Goal: Task Accomplishment & Management: Manage account settings

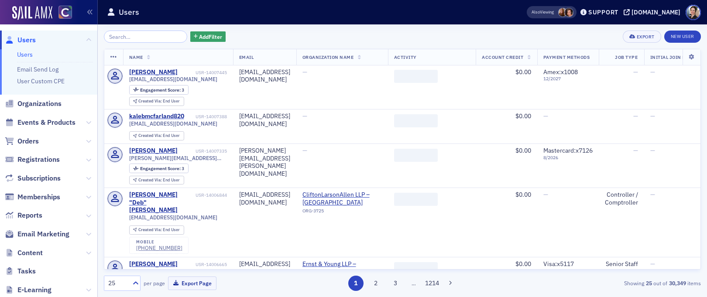
click at [149, 37] on input "search" at bounding box center [145, 37] width 83 height 12
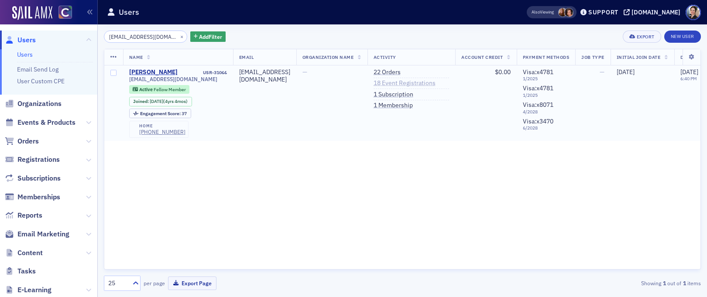
type input "[EMAIL_ADDRESS][DOMAIN_NAME]"
click at [401, 85] on link "18 Event Registrations" at bounding box center [404, 83] width 62 height 8
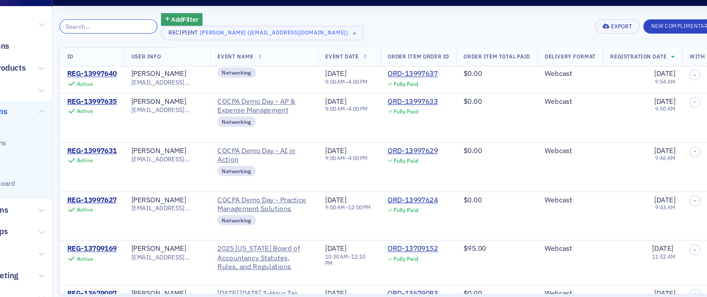
scroll to position [75, 0]
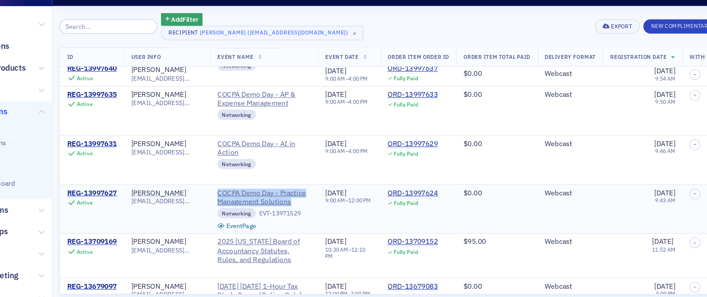
click at [289, 181] on span "COCPA Demo Day - Practice Management Solutions" at bounding box center [277, 187] width 79 height 15
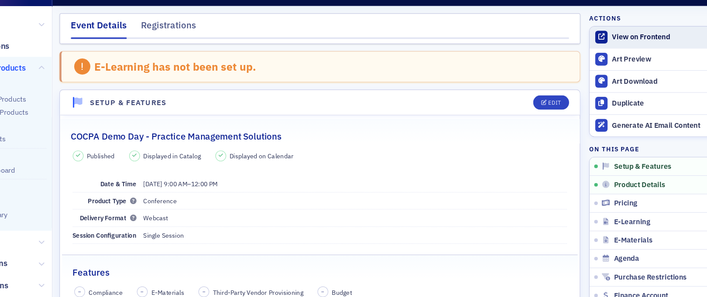
click at [593, 52] on div "View on Frontend" at bounding box center [635, 51] width 122 height 8
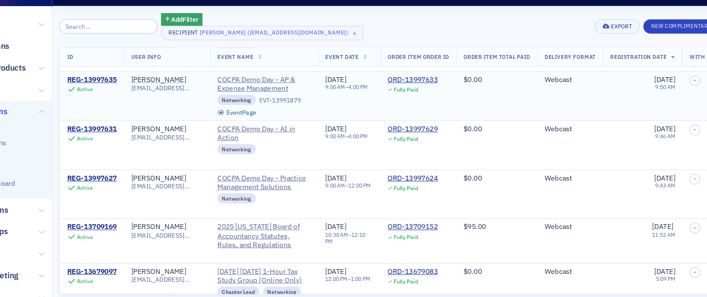
scroll to position [88, 0]
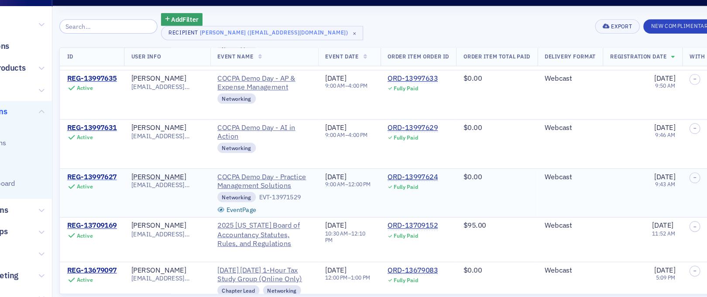
click at [144, 170] on div "REG-13997627" at bounding box center [131, 170] width 42 height 8
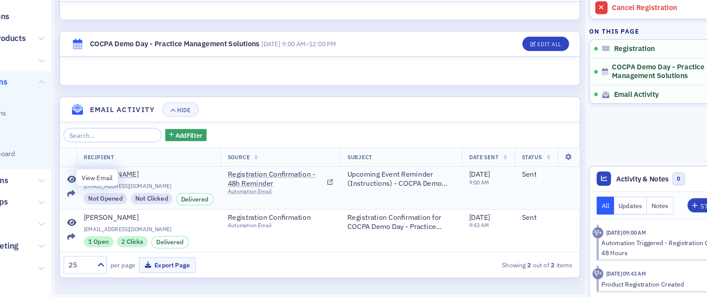
click at [114, 195] on icon at bounding box center [114, 197] width 8 height 7
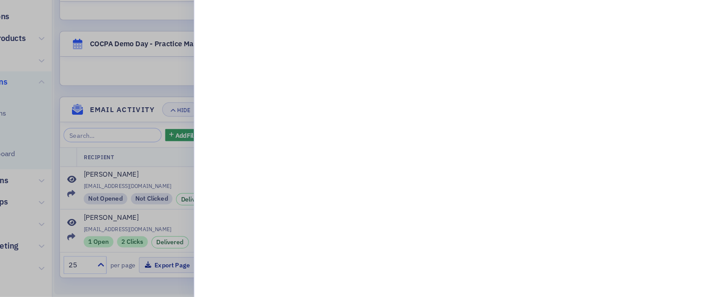
click at [196, 190] on div at bounding box center [353, 148] width 707 height 297
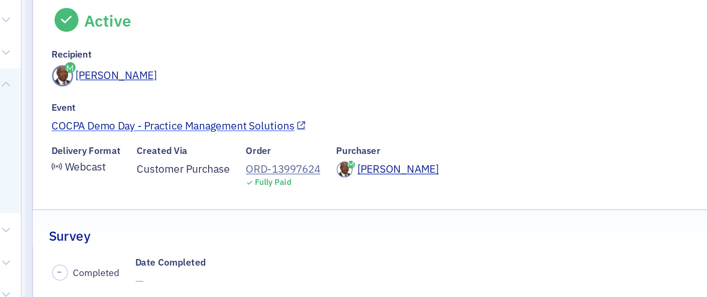
click at [203, 136] on link "COCPA Demo Day - Practice Management Solutions" at bounding box center [325, 138] width 420 height 9
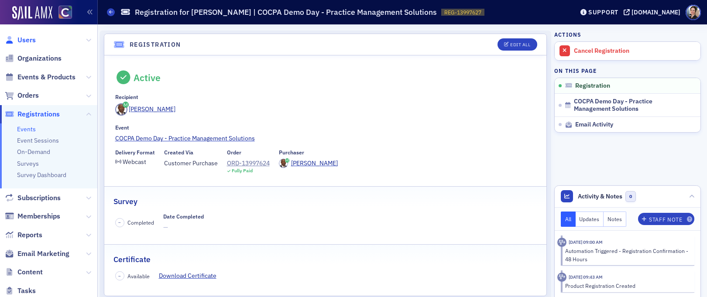
click at [28, 39] on span "Users" at bounding box center [26, 40] width 18 height 10
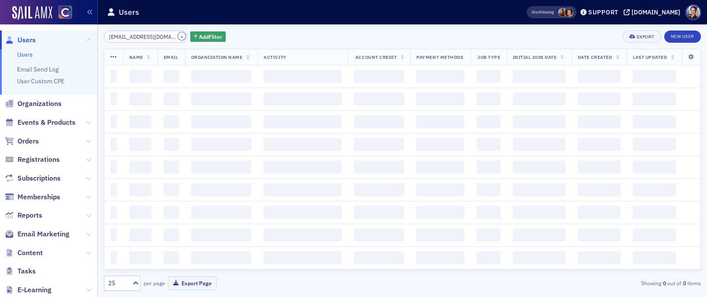
click at [178, 37] on button "×" at bounding box center [182, 36] width 8 height 8
click at [154, 38] on input "search" at bounding box center [145, 37] width 83 height 12
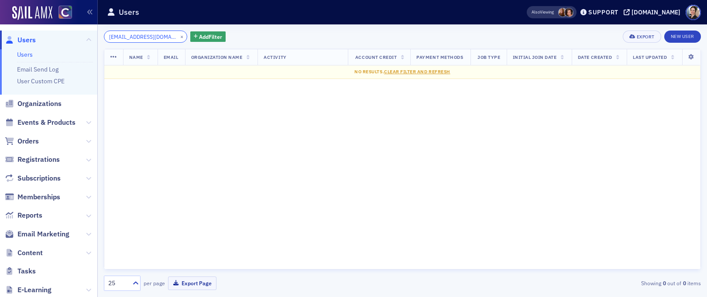
type input "[EMAIL_ADDRESS][DOMAIN_NAME]"
click at [178, 35] on button "×" at bounding box center [182, 36] width 8 height 8
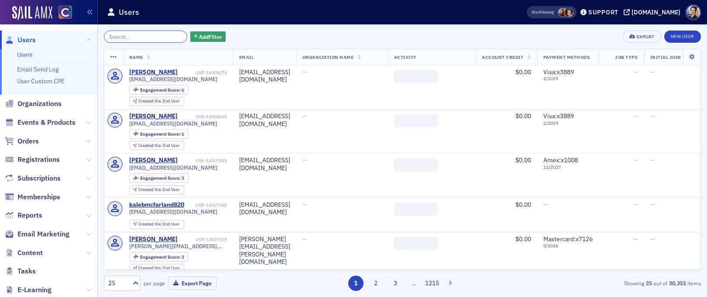
click at [154, 33] on input "search" at bounding box center [145, 37] width 83 height 12
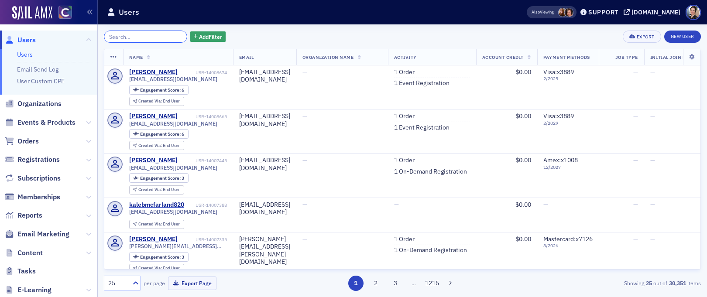
paste input "[PERSON_NAME]"
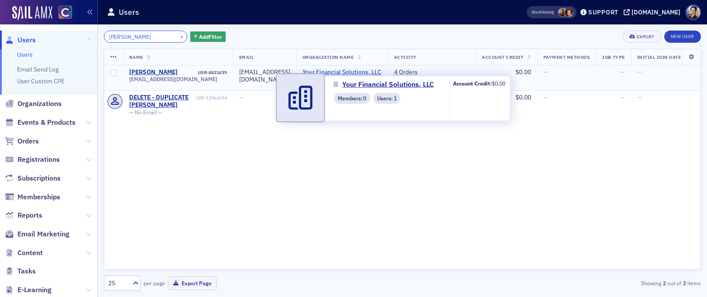
type input "[PERSON_NAME]"
click at [367, 73] on span "Your Financial Solutions, LLC" at bounding box center [341, 72] width 79 height 8
select select "US"
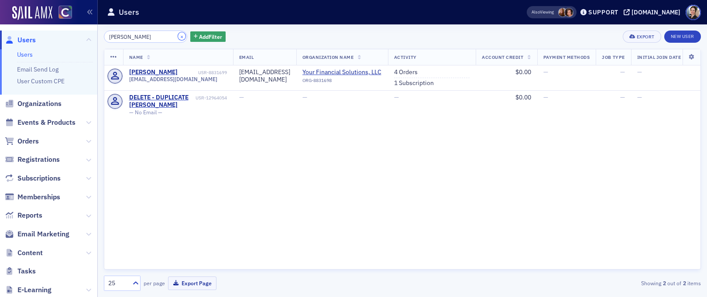
click at [178, 36] on button "×" at bounding box center [182, 36] width 8 height 8
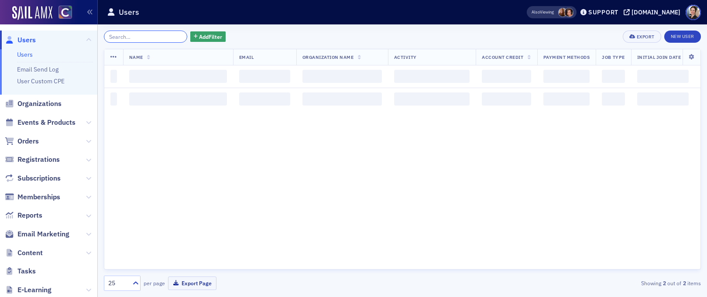
click at [147, 34] on input "search" at bounding box center [145, 37] width 83 height 12
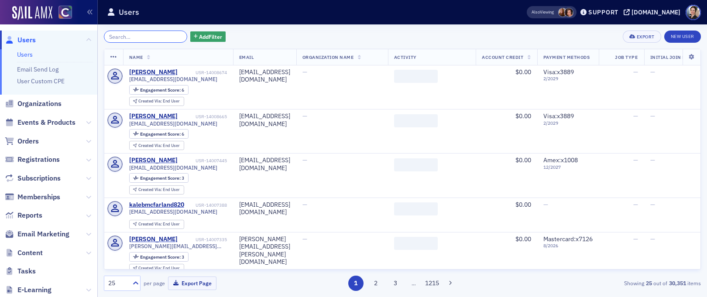
paste input "[EMAIL_ADDRESS][DOMAIN_NAME]"
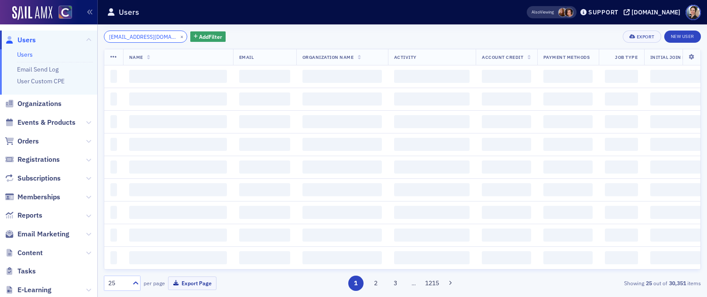
scroll to position [0, 2]
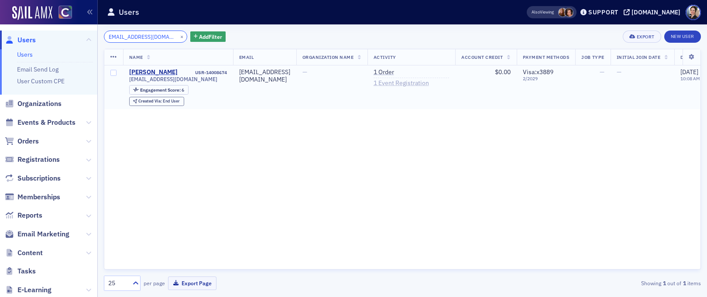
type input "[EMAIL_ADDRESS][DOMAIN_NAME]"
click at [404, 85] on link "1 Event Registration" at bounding box center [400, 83] width 55 height 8
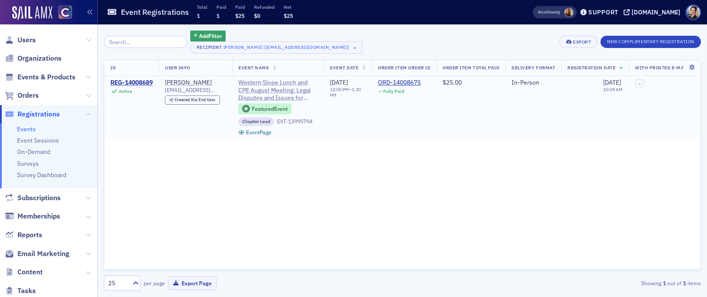
click at [269, 91] on span "Western Slope Lunch and CPE August Meeting: Legal Disputes and Issues for Accou…" at bounding box center [277, 90] width 79 height 23
drag, startPoint x: 109, startPoint y: 78, endPoint x: 231, endPoint y: 92, distance: 122.4
click at [231, 92] on tr "REG-14008689 Active [PERSON_NAME] [EMAIL_ADDRESS][DOMAIN_NAME] Created Via : En…" at bounding box center [515, 107] width 822 height 63
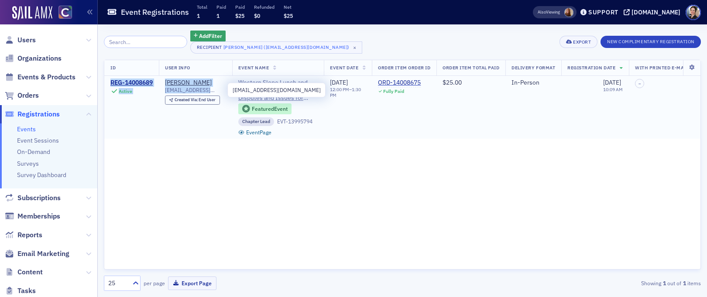
copy tr "REG-14008689 Active [PERSON_NAME] [EMAIL_ADDRESS][DOMAIN_NAME]"
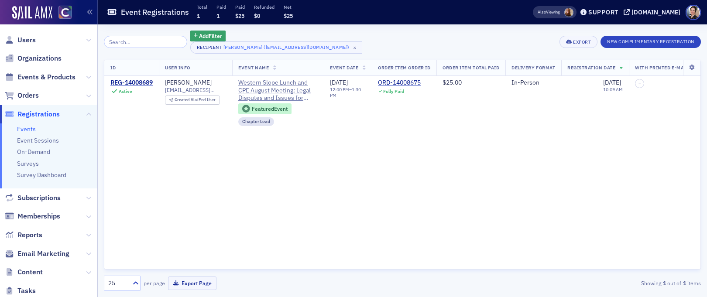
click at [321, 198] on div "ID User Info Event Name Event Date Order Item Order ID Order Item Total Paid De…" at bounding box center [402, 165] width 597 height 210
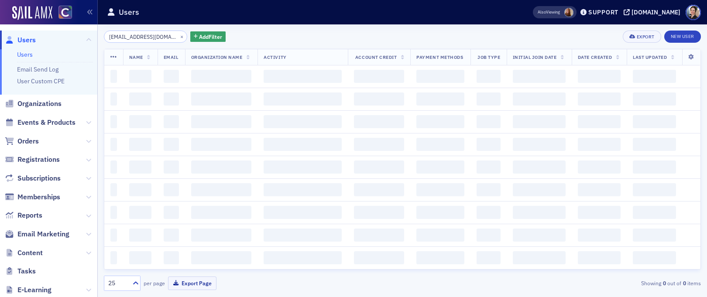
scroll to position [0, 2]
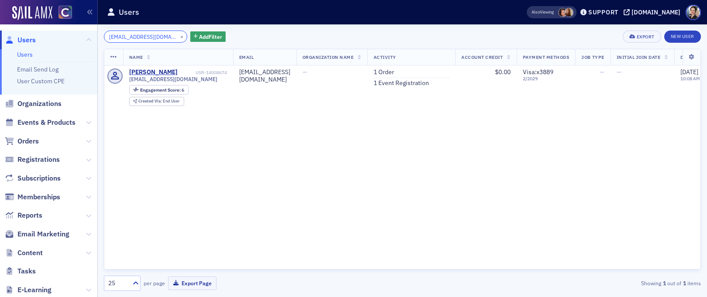
click at [148, 32] on input "[EMAIL_ADDRESS][DOMAIN_NAME]" at bounding box center [145, 37] width 83 height 12
click at [178, 37] on button "×" at bounding box center [182, 36] width 8 height 8
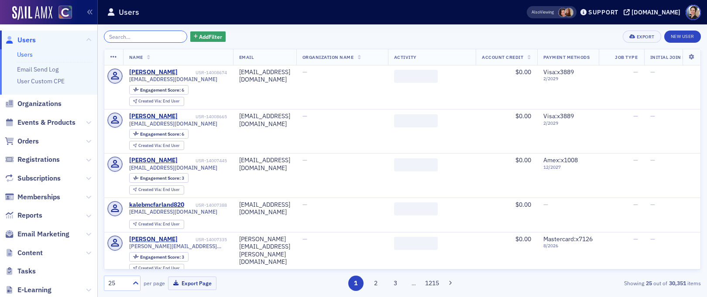
click at [158, 35] on input "search" at bounding box center [145, 37] width 83 height 12
paste input "[PERSON_NAME]"
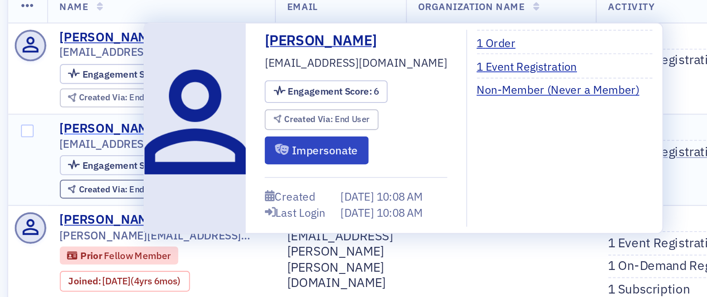
type input "[PERSON_NAME]"
click at [147, 116] on div "[PERSON_NAME]" at bounding box center [153, 117] width 48 height 8
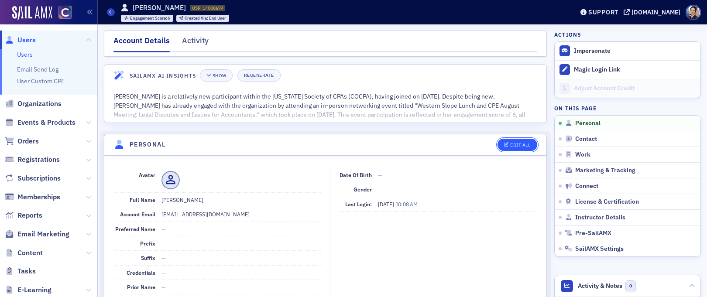
click at [521, 143] on div "Edit All" at bounding box center [520, 145] width 20 height 5
select select "US"
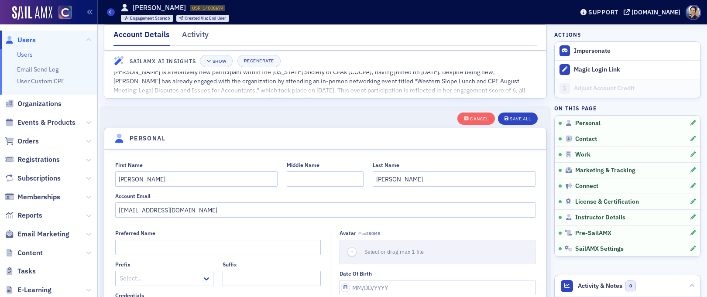
scroll to position [101, 0]
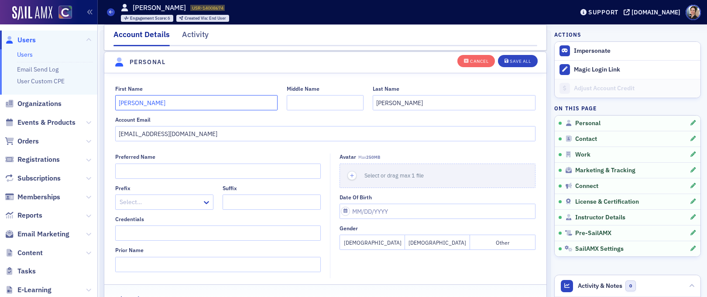
drag, startPoint x: 154, startPoint y: 102, endPoint x: 106, endPoint y: 103, distance: 47.1
click at [106, 103] on div "First Name [PERSON_NAME] Middle Name Last Name [PERSON_NAME] Account Email [EMA…" at bounding box center [325, 113] width 442 height 56
paste input "[PERSON_NAME]"
drag, startPoint x: 141, startPoint y: 102, endPoint x: 174, endPoint y: 98, distance: 33.8
click at [174, 98] on input "[PERSON_NAME]" at bounding box center [196, 102] width 163 height 15
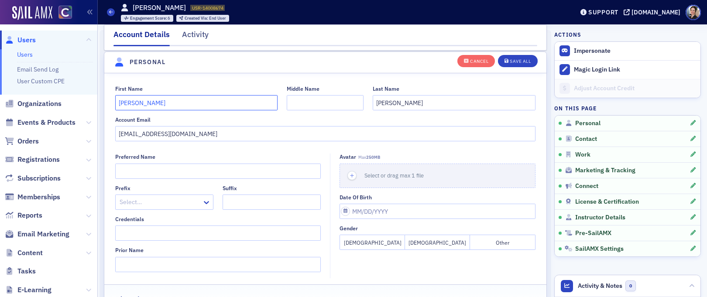
type input "[PERSON_NAME]"
drag, startPoint x: 407, startPoint y: 103, endPoint x: 374, endPoint y: 100, distance: 33.3
click at [374, 100] on input "[PERSON_NAME]" at bounding box center [453, 102] width 163 height 15
paste input "[PERSON_NAME]"
type input "[PERSON_NAME]"
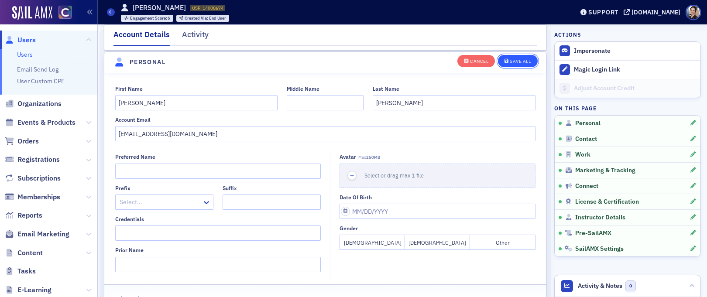
click at [519, 61] on div "Save All" at bounding box center [519, 61] width 21 height 5
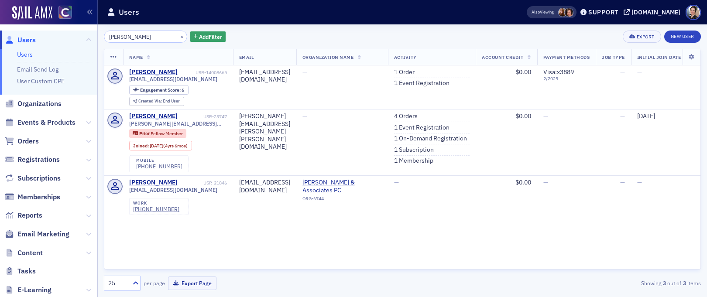
click at [27, 41] on span "Users" at bounding box center [26, 40] width 18 height 10
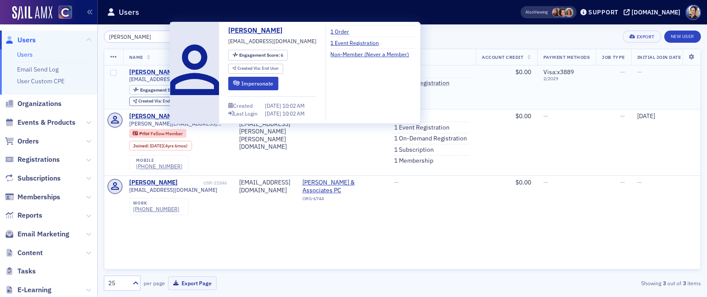
click at [154, 72] on div "[PERSON_NAME]" at bounding box center [153, 72] width 48 height 8
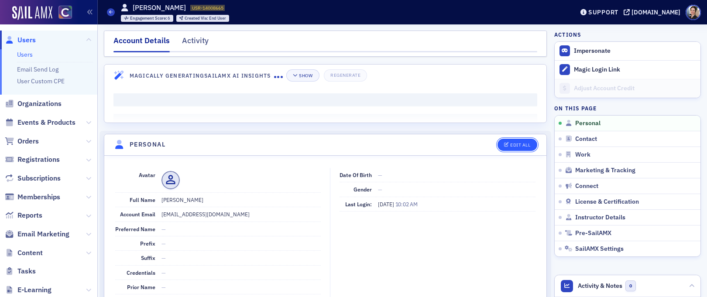
click at [518, 143] on div "Edit All" at bounding box center [520, 145] width 20 height 5
select select "US"
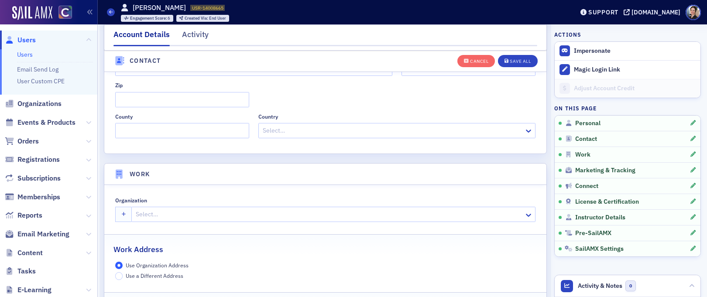
scroll to position [581, 0]
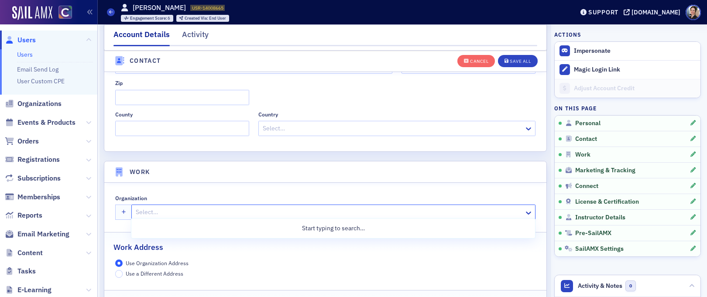
click at [223, 209] on div at bounding box center [329, 212] width 388 height 11
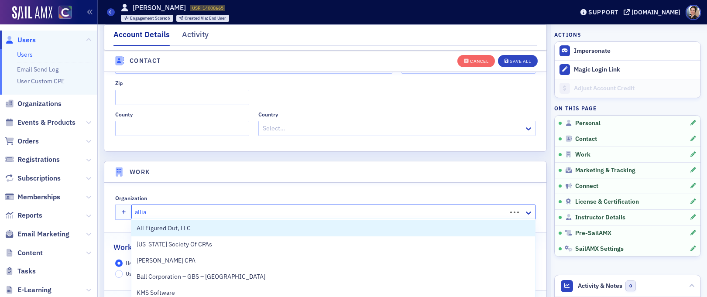
type input "allian"
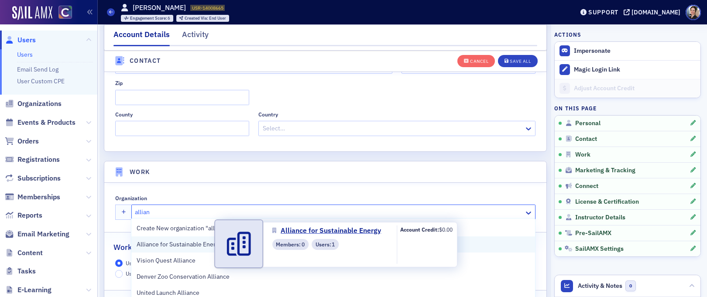
click at [195, 244] on span "Alliance for Sustainable Energy" at bounding box center [179, 244] width 85 height 9
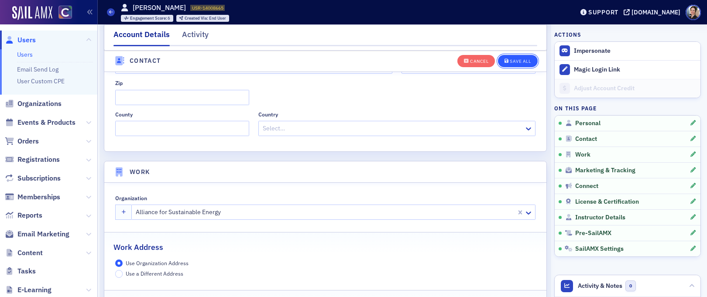
click at [525, 61] on div "Save All" at bounding box center [519, 61] width 21 height 5
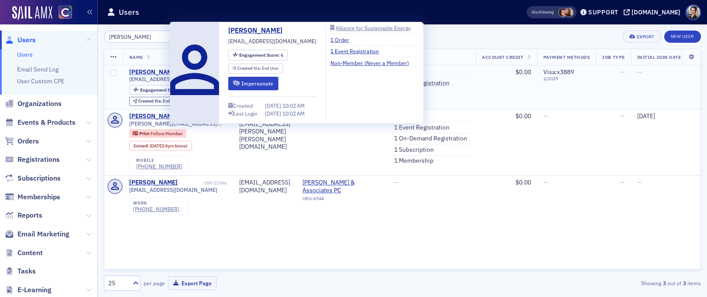
click at [155, 72] on div "[PERSON_NAME]" at bounding box center [153, 72] width 48 height 8
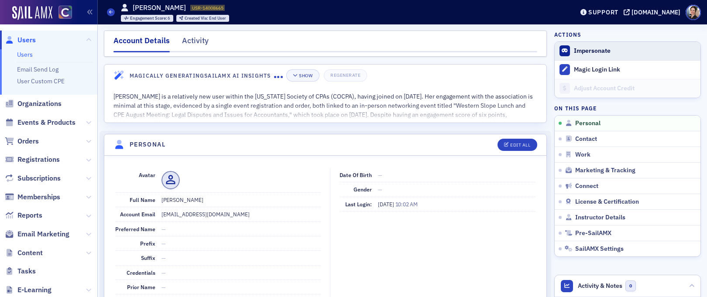
click at [593, 48] on button "Impersonate" at bounding box center [592, 51] width 37 height 8
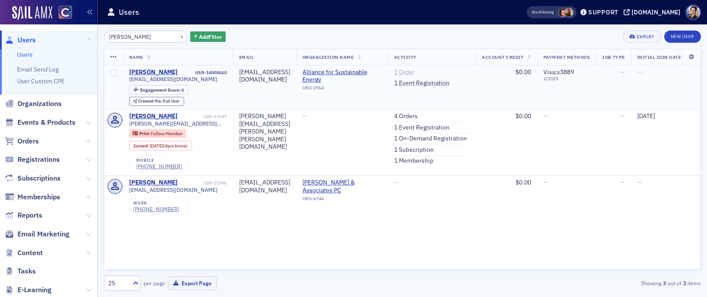
click at [414, 70] on link "1 Order" at bounding box center [404, 72] width 20 height 8
drag, startPoint x: 149, startPoint y: 37, endPoint x: 82, endPoint y: 32, distance: 67.3
click at [82, 33] on div "Users Users Email Send Log User Custom CPE Organizations Events & Products Orde…" at bounding box center [353, 148] width 707 height 297
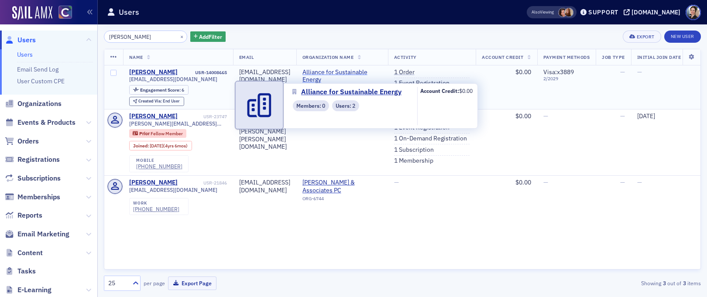
click at [347, 74] on span "Alliance for Sustainable Energy" at bounding box center [341, 75] width 79 height 15
select select "US"
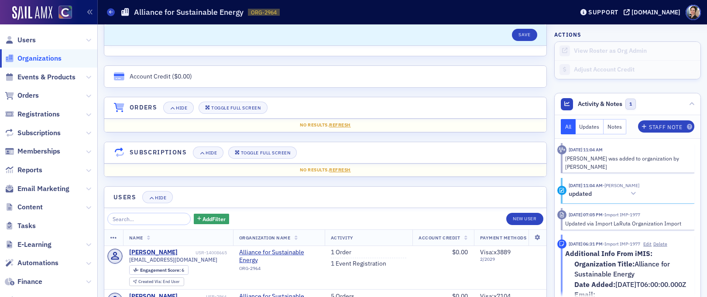
scroll to position [624, 0]
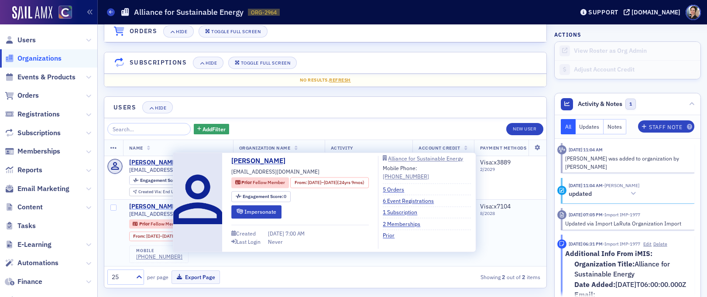
click at [154, 203] on div "[PERSON_NAME]" at bounding box center [153, 207] width 48 height 8
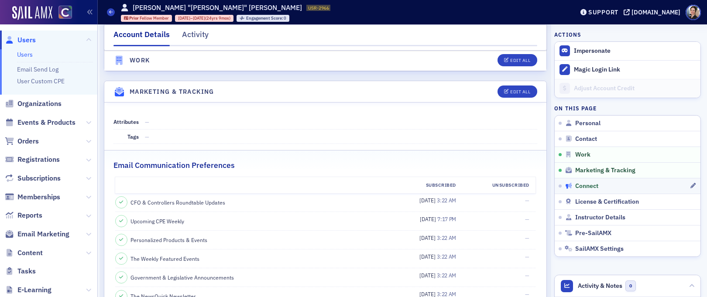
scroll to position [898, 0]
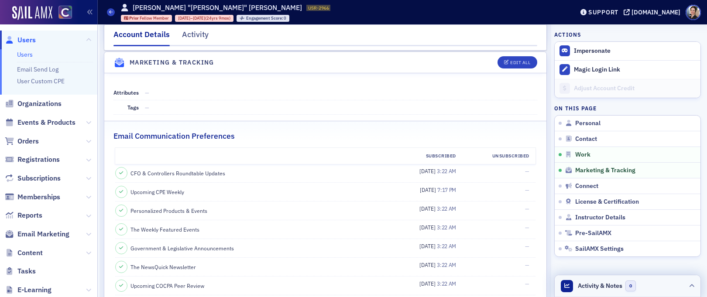
click at [601, 283] on span "Activity & Notes" at bounding box center [599, 285] width 44 height 9
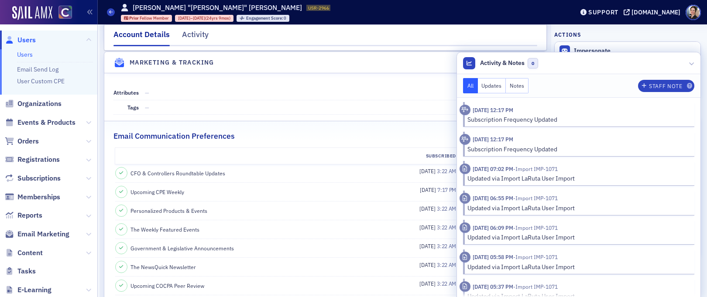
click at [376, 108] on div "Attributes — Tags — Email Communication Preferences Subscribed Unsubscribed CFO…" at bounding box center [325, 289] width 442 height 433
click at [29, 38] on span "Users" at bounding box center [26, 40] width 18 height 10
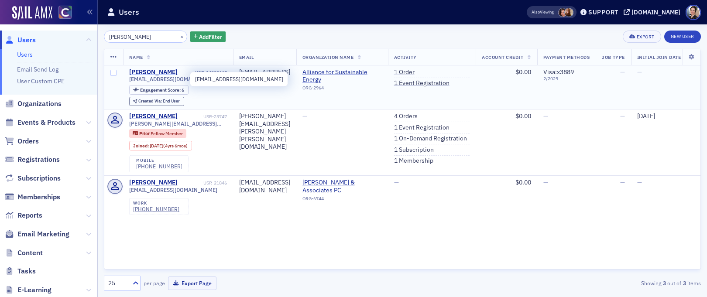
click at [158, 74] on div "[PERSON_NAME]" at bounding box center [153, 72] width 48 height 8
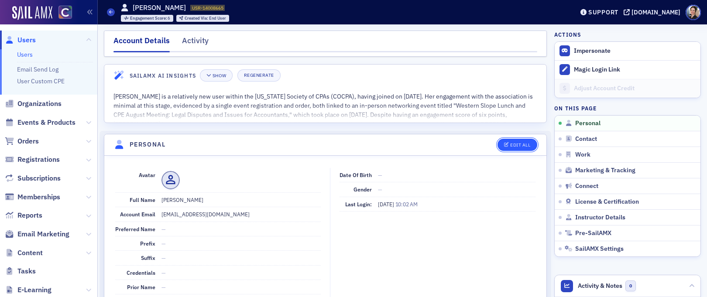
click at [522, 143] on div "Edit All" at bounding box center [520, 145] width 20 height 5
select select "US"
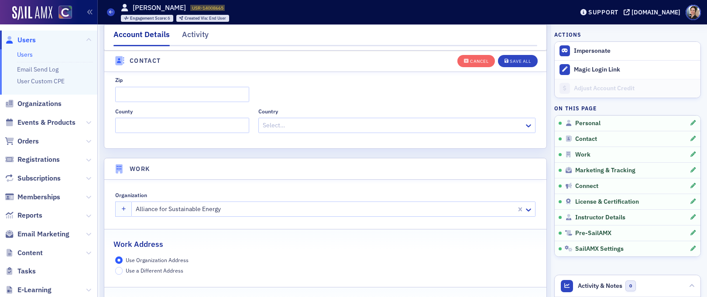
scroll to position [596, 0]
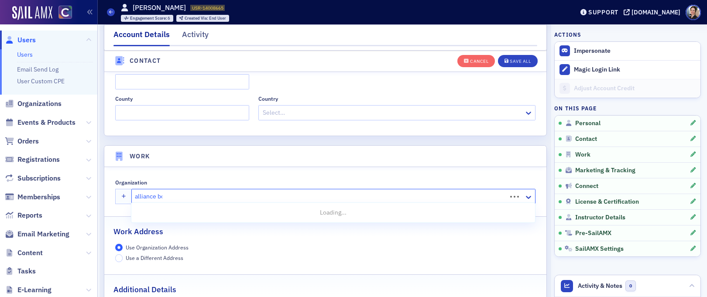
type input "alliance boo"
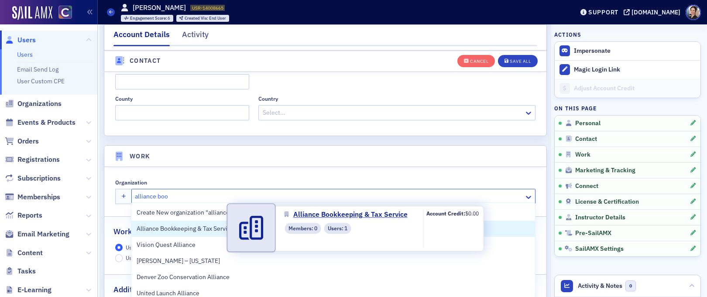
click at [168, 231] on span "Alliance Bookkeeping & Tax Service" at bounding box center [185, 228] width 97 height 9
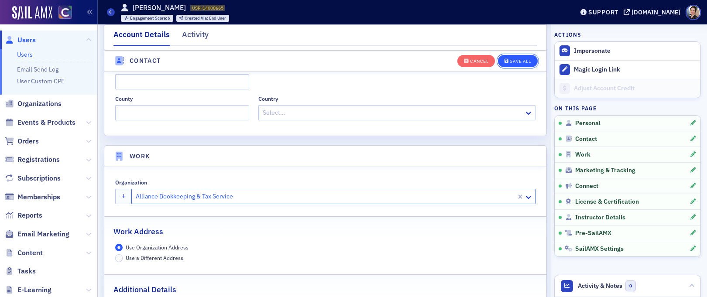
click at [520, 59] on div "Save All" at bounding box center [519, 61] width 21 height 5
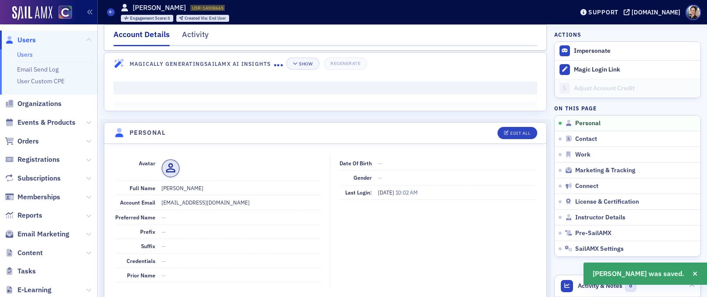
scroll to position [0, 0]
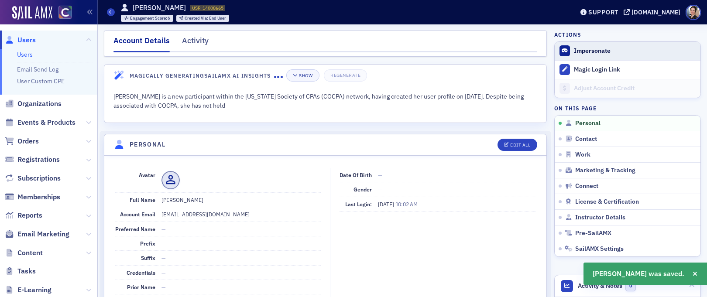
click at [600, 47] on button "Impersonate" at bounding box center [592, 51] width 37 height 8
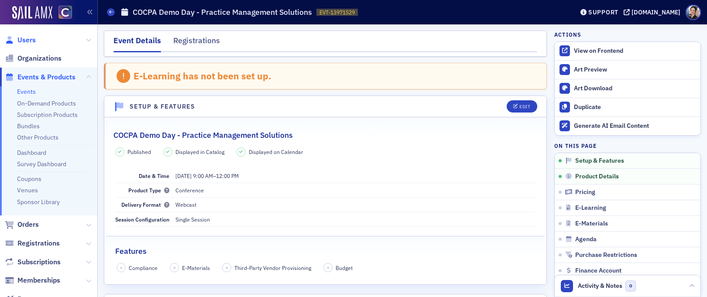
click at [34, 38] on span "Users" at bounding box center [26, 40] width 18 height 10
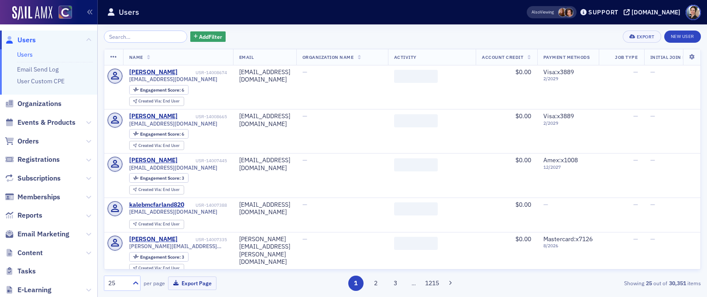
click at [160, 36] on input "search" at bounding box center [145, 37] width 83 height 12
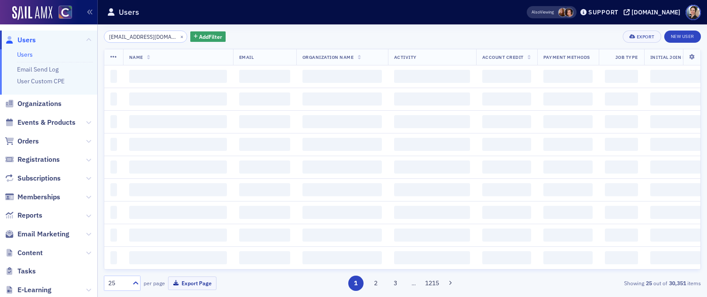
scroll to position [0, 2]
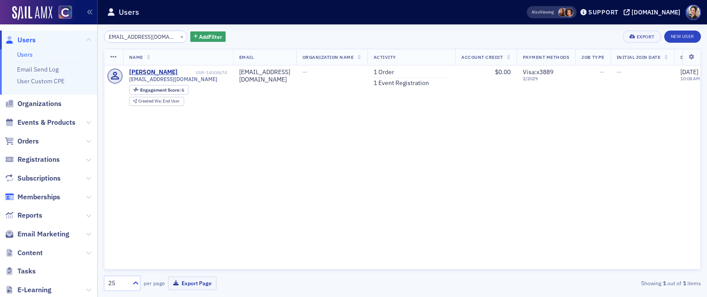
type input "[EMAIL_ADDRESS][DOMAIN_NAME]"
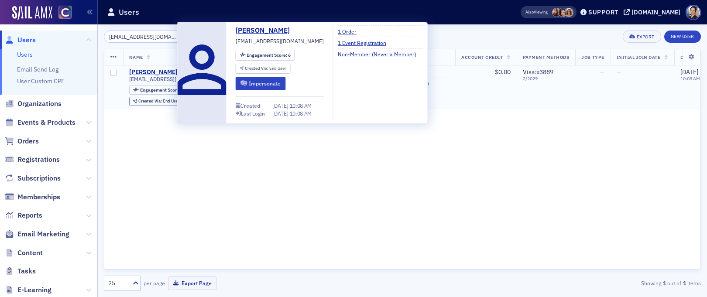
click at [155, 69] on div "[PERSON_NAME]" at bounding box center [153, 72] width 48 height 8
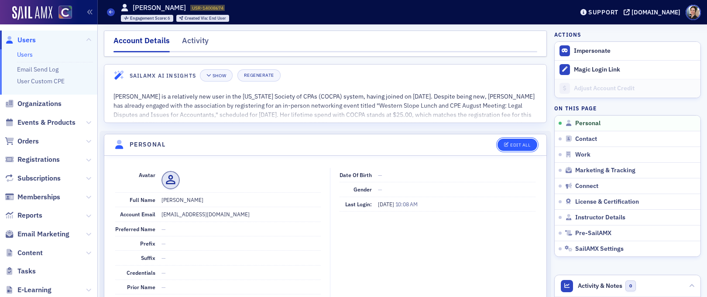
click at [522, 143] on div "Edit All" at bounding box center [520, 145] width 20 height 5
select select "US"
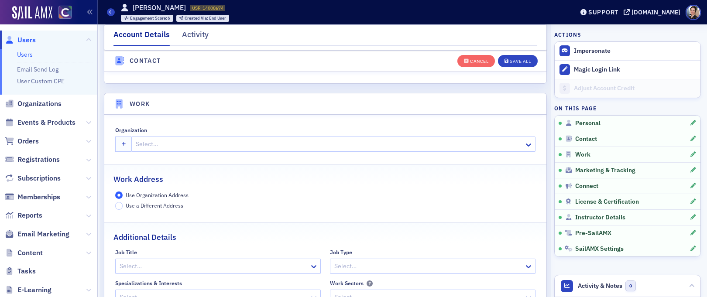
scroll to position [645, 0]
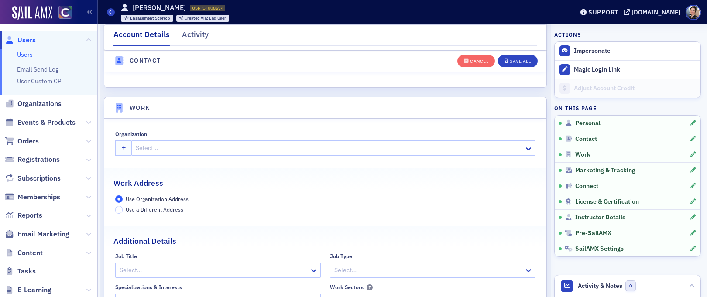
click at [205, 144] on div at bounding box center [329, 148] width 388 height 11
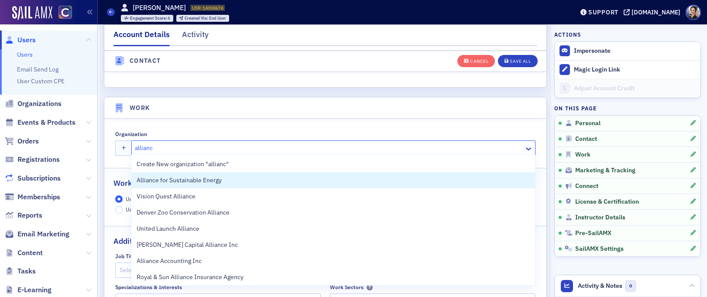
type input "allianc"
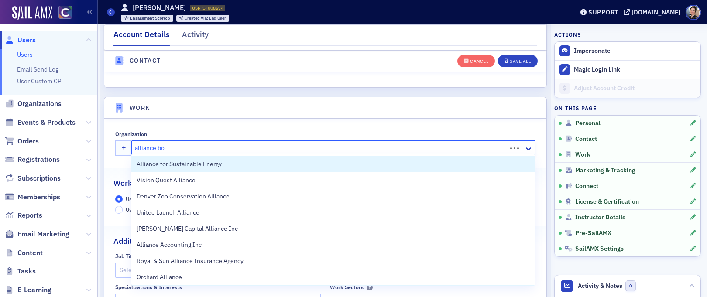
type input "alliance boo"
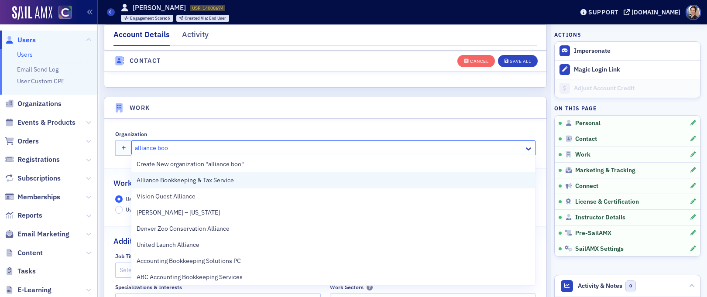
click at [224, 180] on span "Alliance Bookkeeping & Tax Service" at bounding box center [185, 180] width 97 height 9
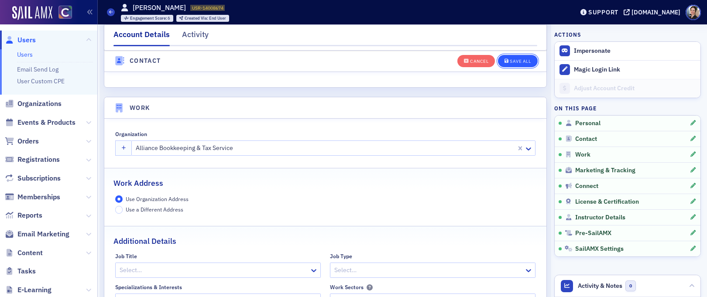
click at [519, 61] on div "Save All" at bounding box center [519, 61] width 21 height 5
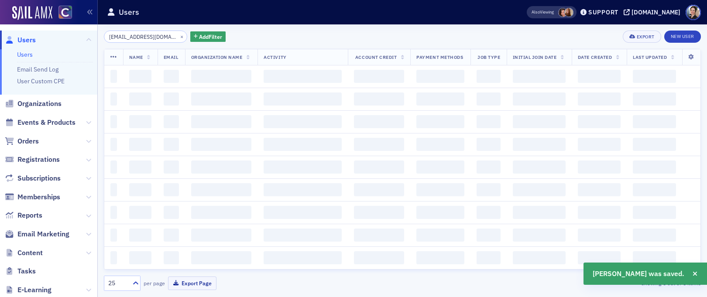
scroll to position [0, 2]
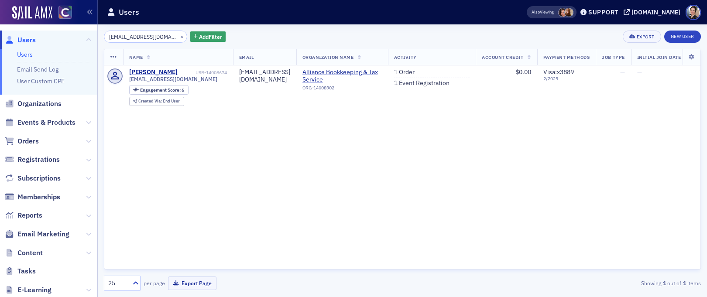
click at [355, 209] on div "Name Email Organization Name Activity Account Credit Payment Methods Job Type I…" at bounding box center [402, 159] width 597 height 221
click at [35, 103] on span "Organizations" at bounding box center [39, 104] width 44 height 10
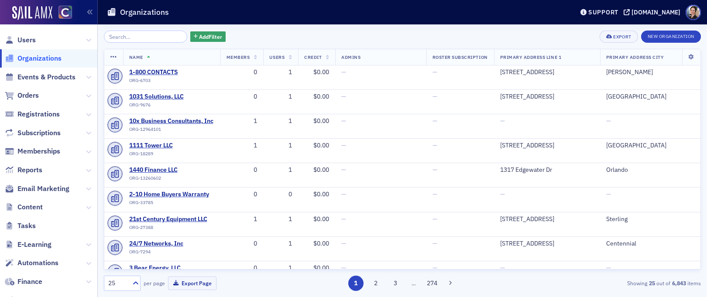
click at [154, 38] on input "search" at bounding box center [145, 37] width 83 height 12
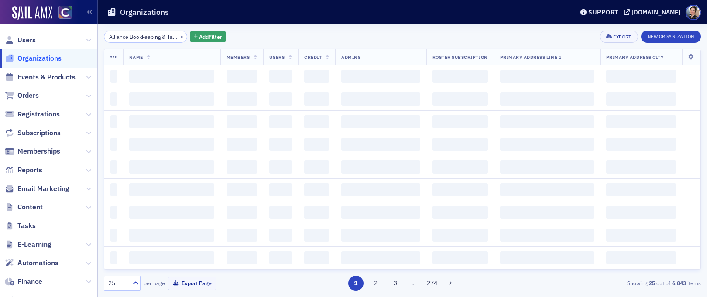
scroll to position [0, 27]
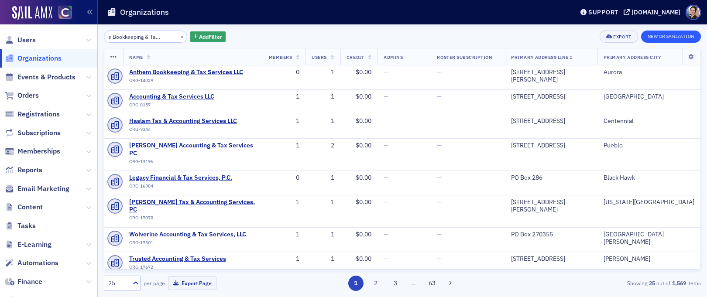
type input "Alliance Bookkeeping & Tax Service"
click at [669, 36] on button "New Organization" at bounding box center [671, 37] width 60 height 12
select select "US"
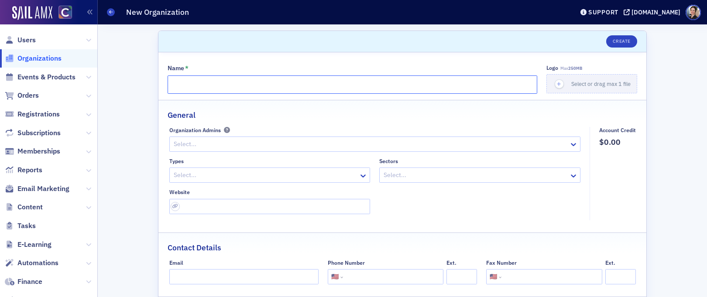
click at [197, 82] on input "Name *" at bounding box center [351, 84] width 369 height 18
paste input "Alliance Bookkeeping & Tax Service"
type input "Alliance Bookkeeping & Tax Service"
click at [621, 39] on button "Create" at bounding box center [621, 41] width 31 height 12
select select "US"
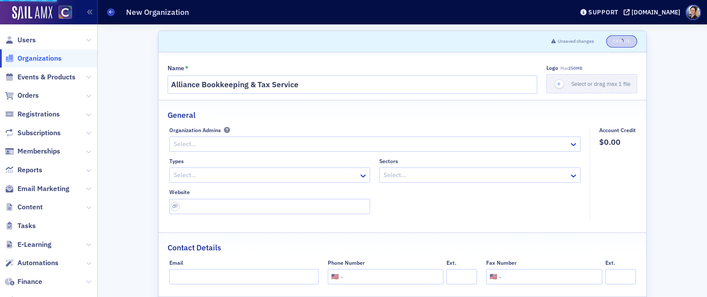
select select "US"
